Goal: Task Accomplishment & Management: Manage account settings

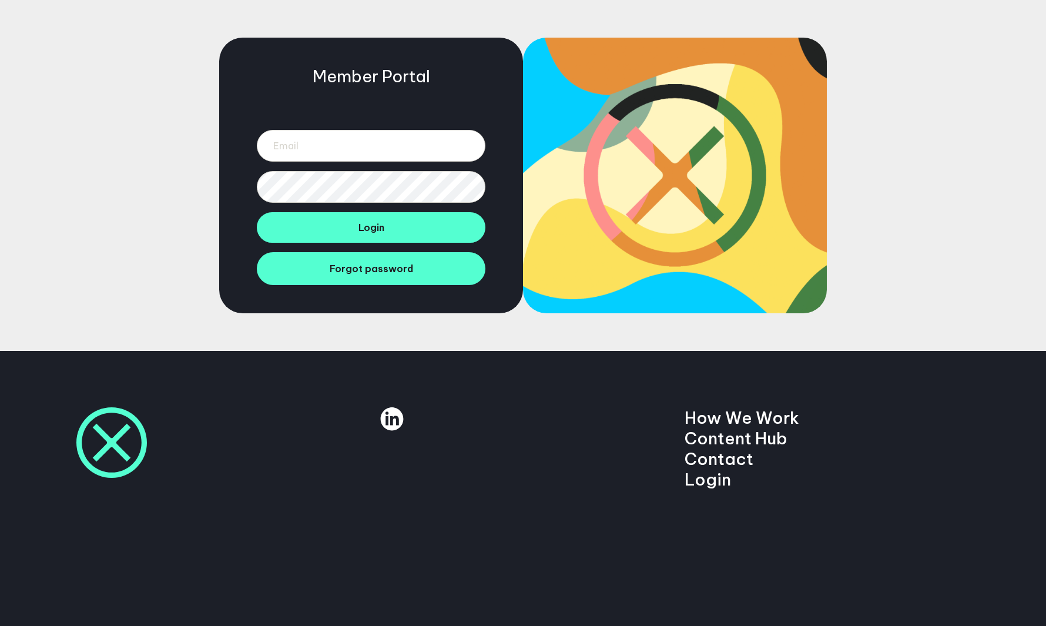
click at [867, 82] on div "Member Portal Login Forgot password" at bounding box center [523, 175] width 1046 height 351
click at [887, 64] on div "Member Portal Login Forgot password" at bounding box center [523, 175] width 1046 height 351
click at [70, 221] on div "Member Portal Login Forgot password" at bounding box center [523, 175] width 1046 height 351
click at [137, 142] on div "Member Portal Login Forgot password" at bounding box center [523, 175] width 1046 height 351
click at [158, 210] on div "Member Portal Login Forgot password" at bounding box center [523, 175] width 1046 height 351
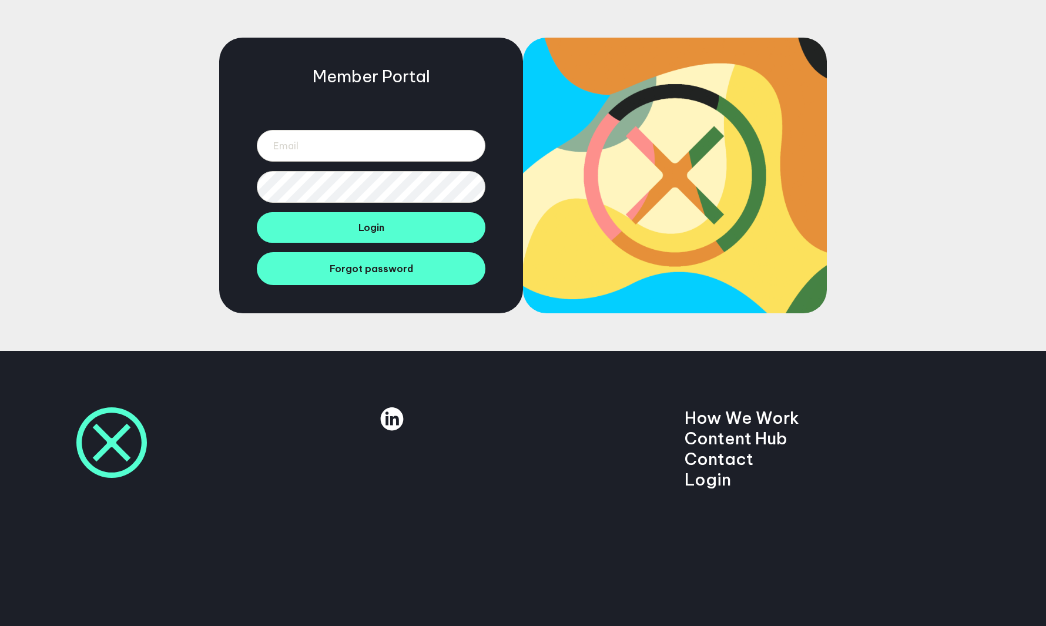
click at [337, 317] on div "Member Portal Login Forgot password" at bounding box center [523, 175] width 1046 height 351
click at [300, 150] on input "email" at bounding box center [371, 146] width 229 height 32
click at [167, 92] on div "Member Portal Login Forgot password" at bounding box center [523, 175] width 1046 height 351
click at [123, 197] on div "Member Portal Login Forgot password" at bounding box center [523, 175] width 1046 height 351
